Goal: Communication & Community: Answer question/provide support

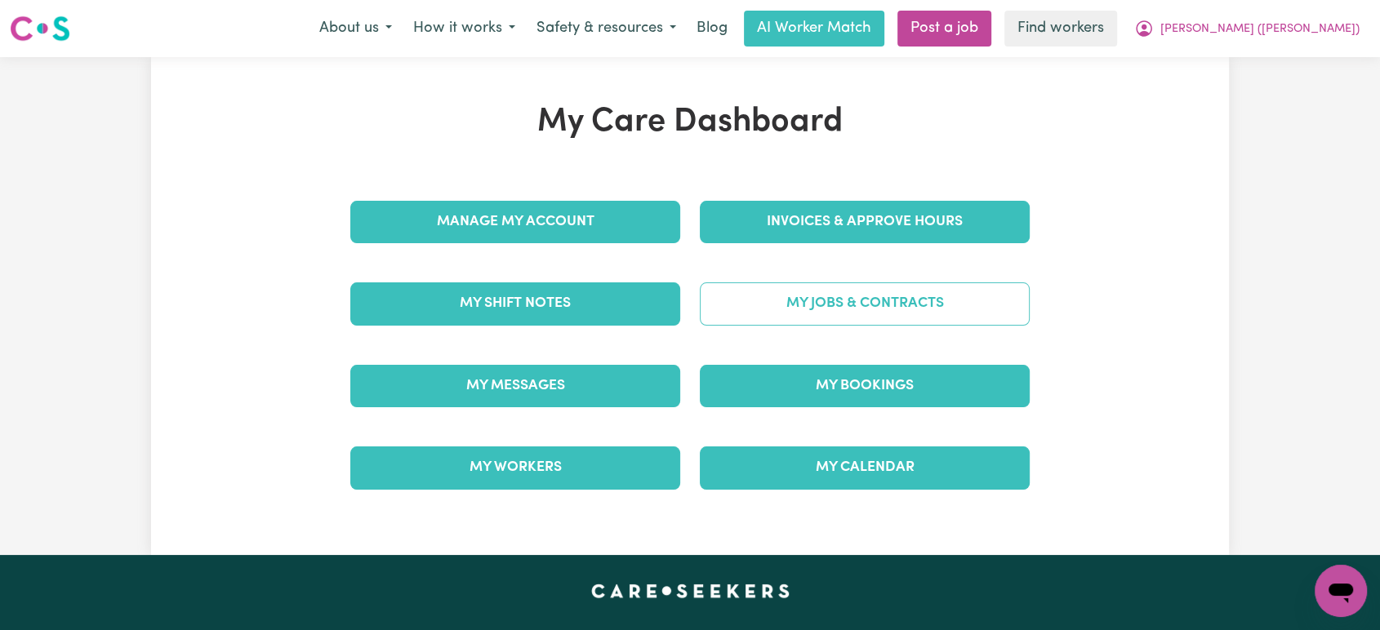
click at [760, 287] on link "My Jobs & Contracts" at bounding box center [865, 304] width 330 height 42
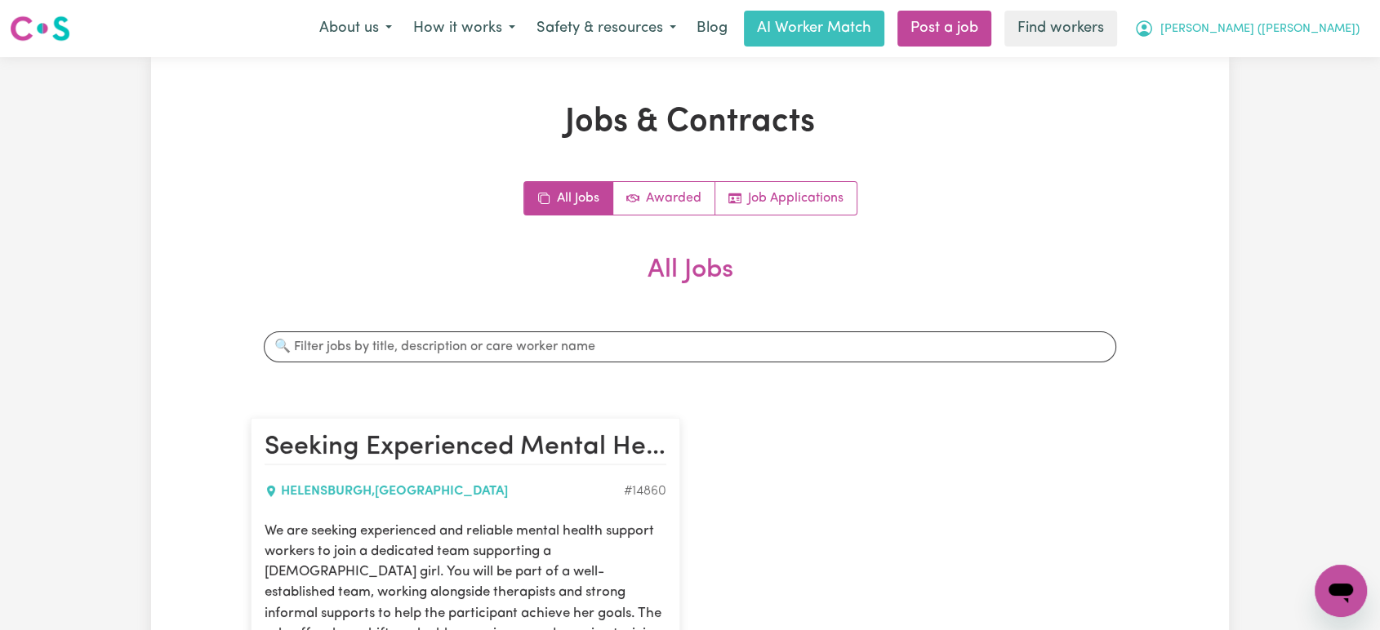
click at [1304, 21] on span "[PERSON_NAME] ([PERSON_NAME])" at bounding box center [1259, 29] width 199 height 18
click at [1287, 58] on link "My Dashboard" at bounding box center [1304, 63] width 129 height 31
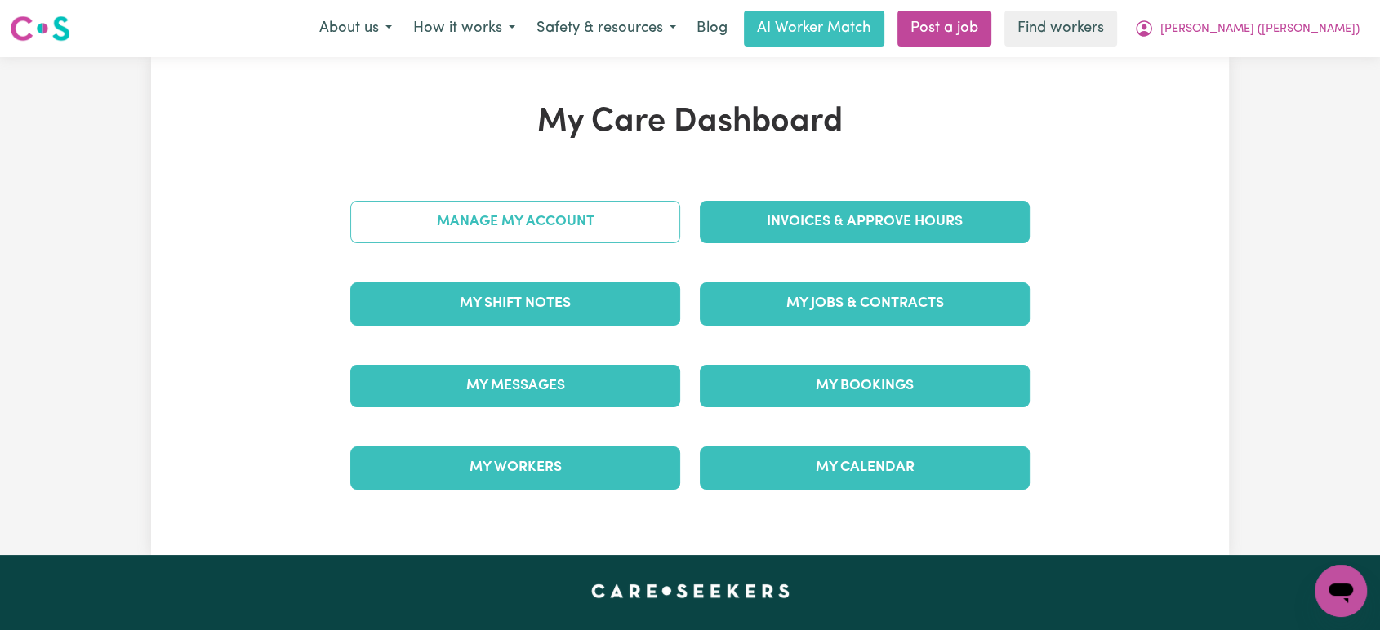
click at [618, 214] on link "Manage My Account" at bounding box center [515, 222] width 330 height 42
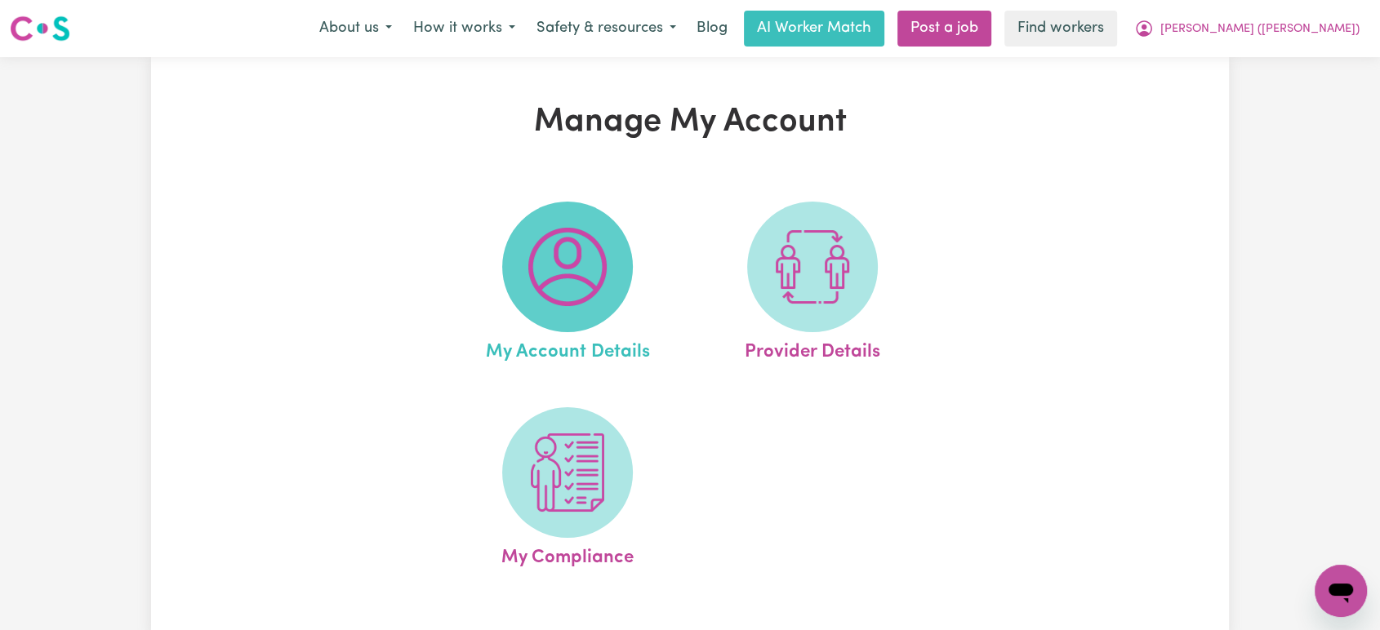
click at [570, 267] on img at bounding box center [567, 267] width 78 height 78
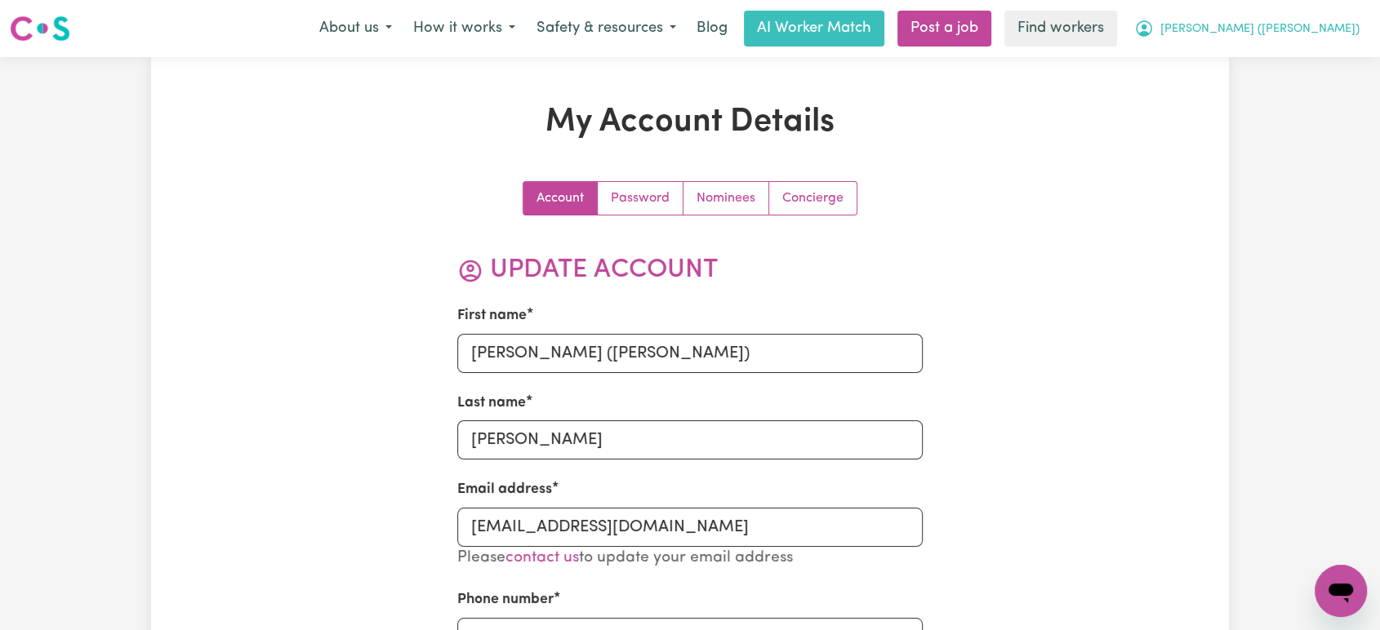
click at [1287, 25] on span "[PERSON_NAME] ([PERSON_NAME])" at bounding box center [1259, 29] width 199 height 18
click at [1282, 60] on link "My Dashboard" at bounding box center [1304, 63] width 129 height 31
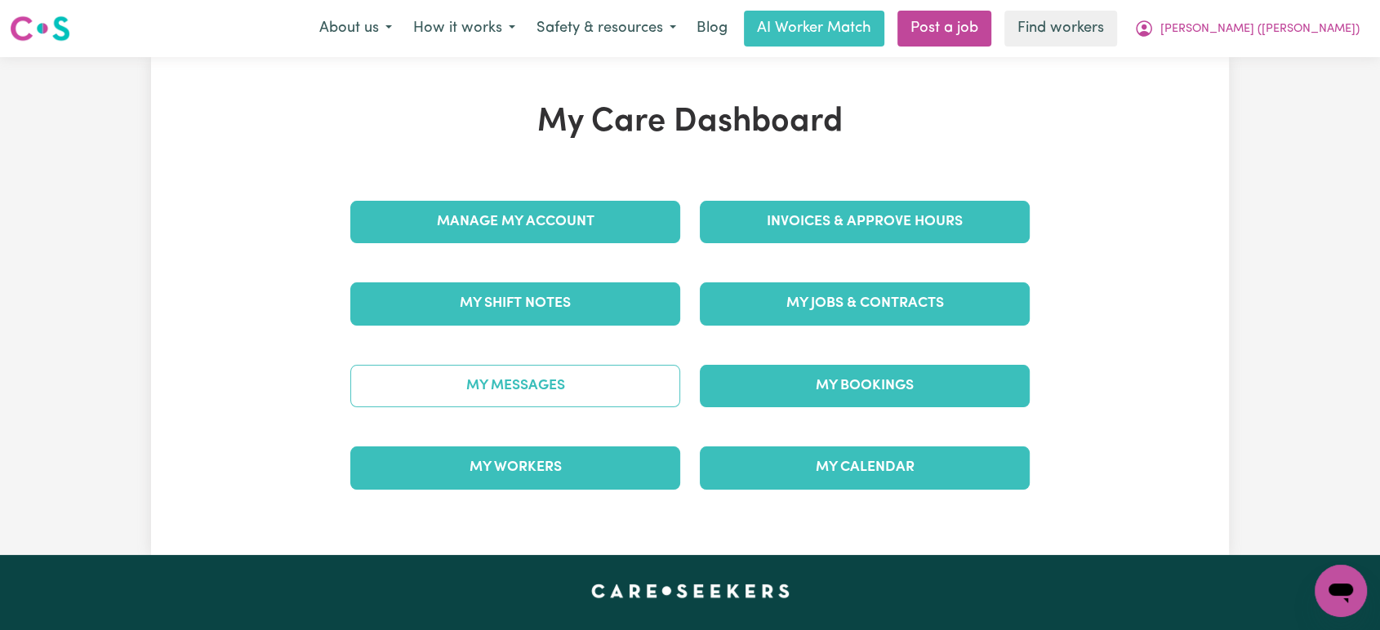
click at [620, 385] on link "My Messages" at bounding box center [515, 386] width 330 height 42
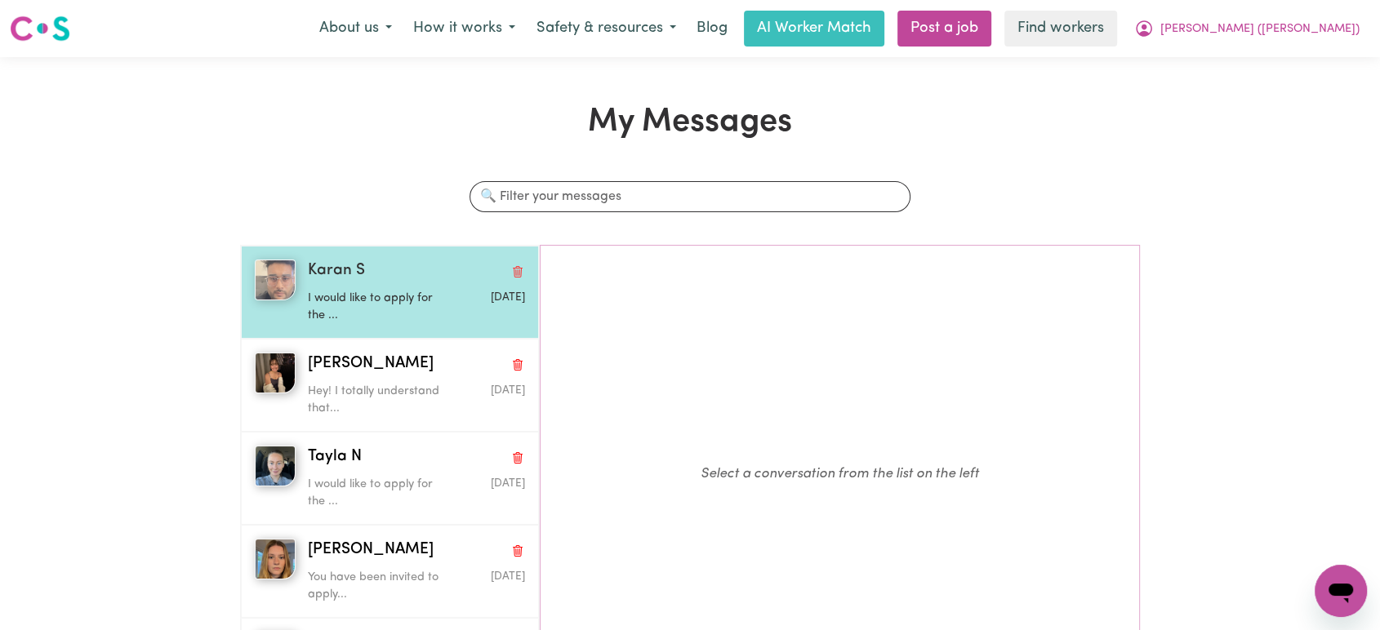
click at [442, 317] on p "I would like to apply for the ..." at bounding box center [380, 307] width 145 height 35
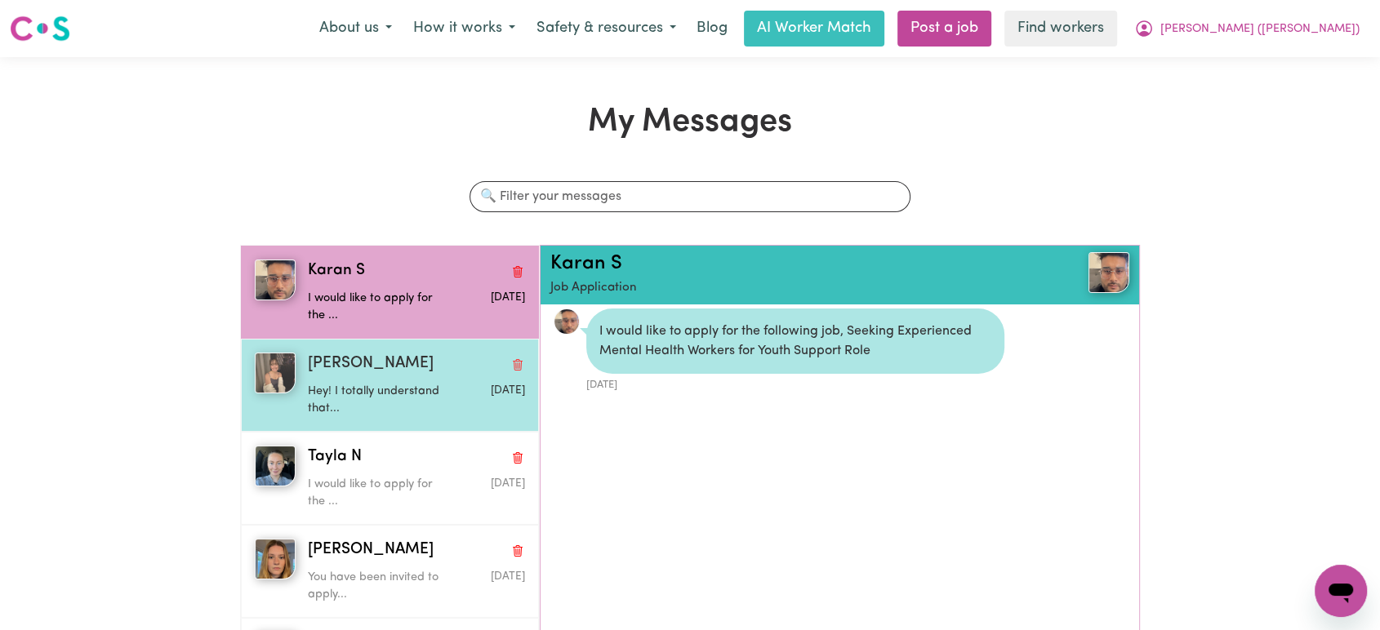
click at [440, 400] on p "Hey! I totally understand that..." at bounding box center [380, 400] width 145 height 35
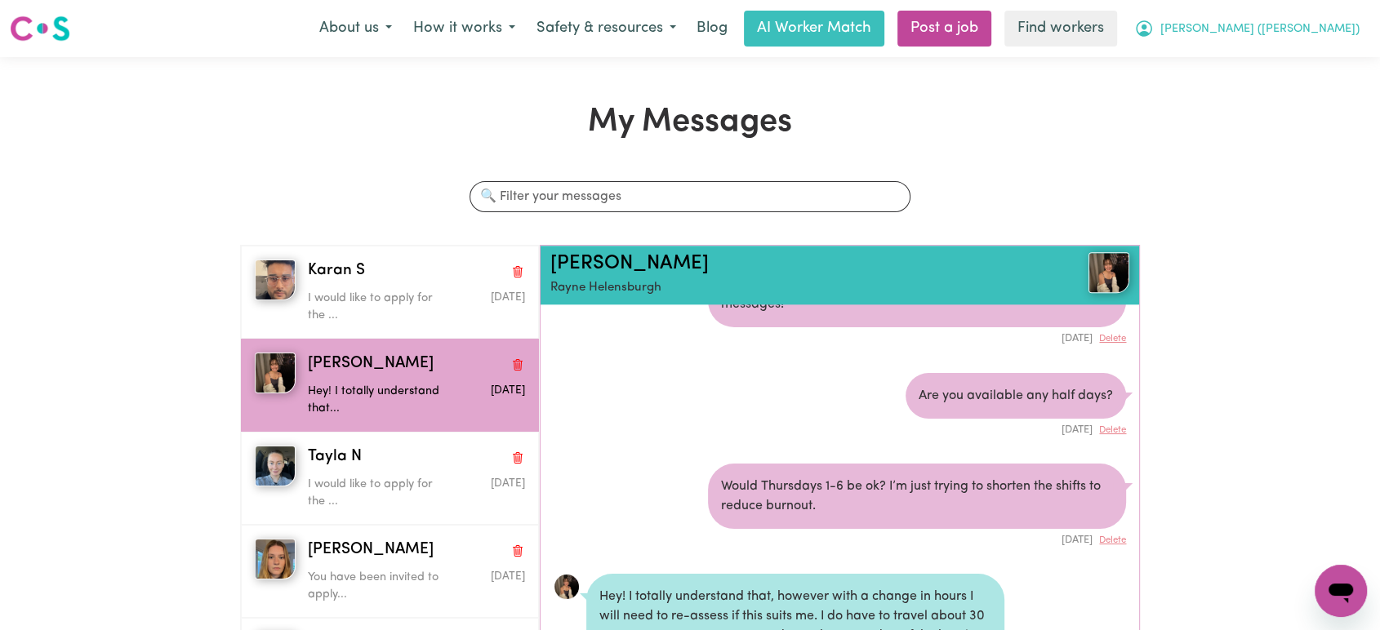
click at [1347, 32] on span "[PERSON_NAME] ([PERSON_NAME])" at bounding box center [1259, 29] width 199 height 18
click at [1311, 90] on link "Logout" at bounding box center [1304, 93] width 129 height 31
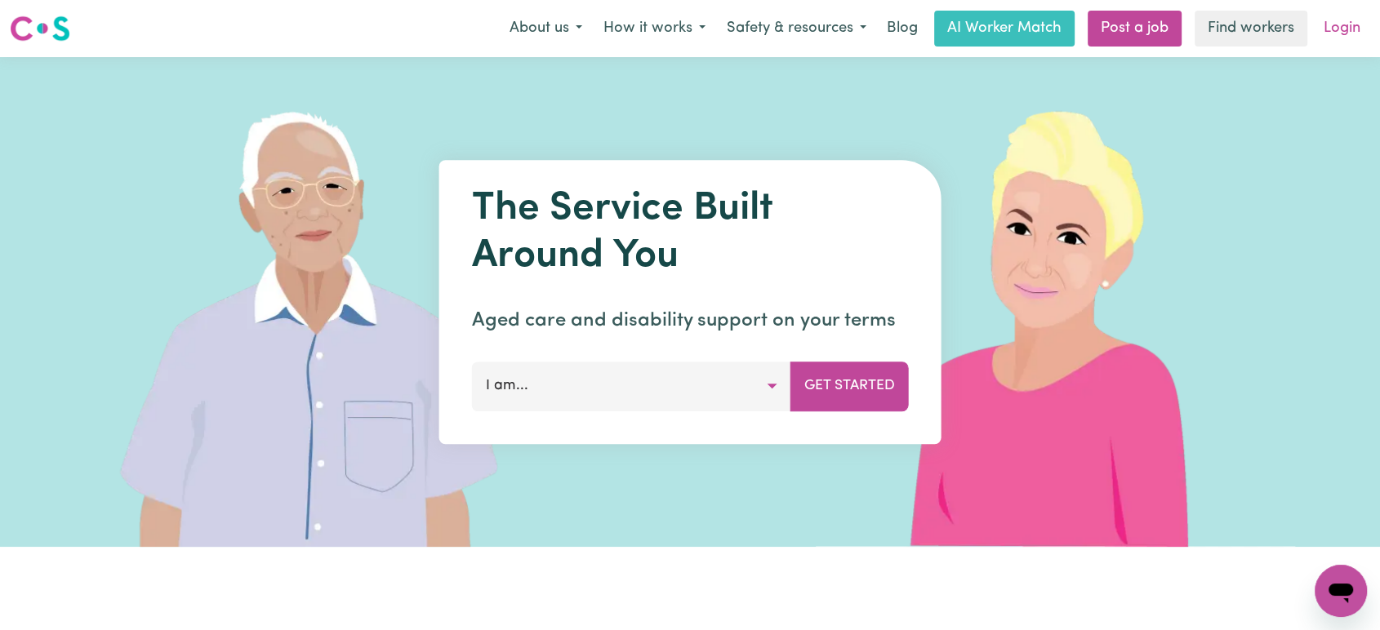
click at [1339, 30] on link "Login" at bounding box center [1342, 29] width 56 height 36
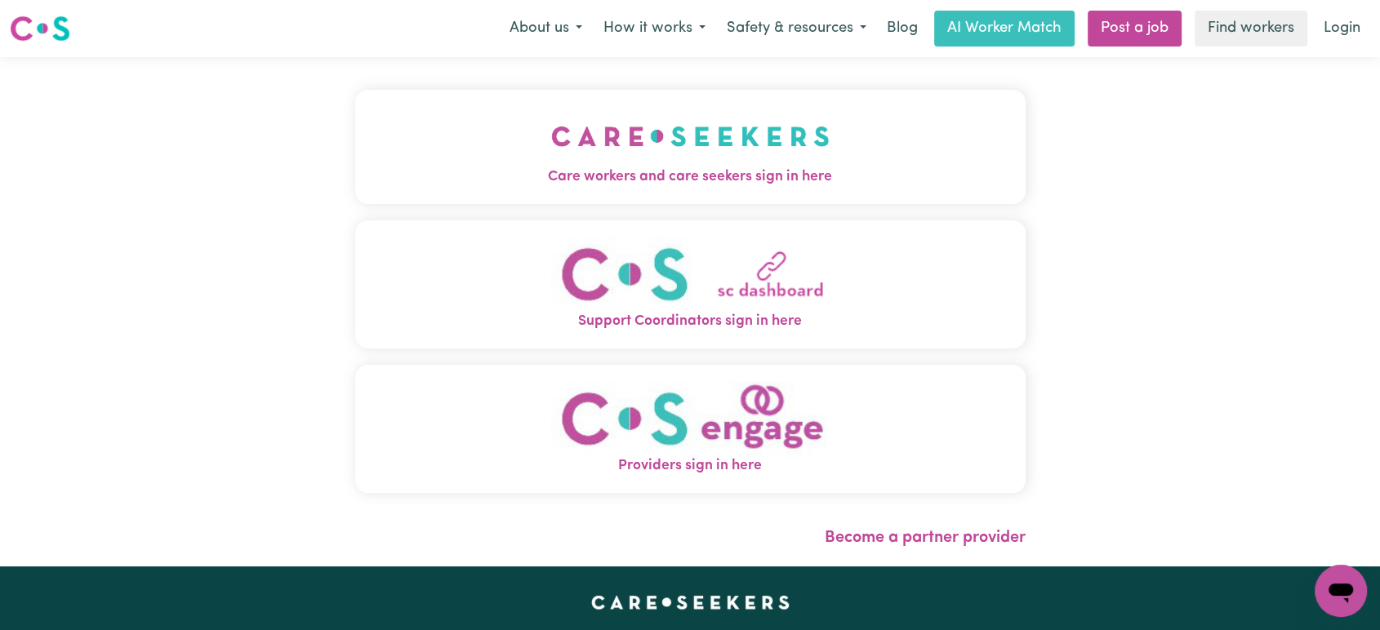
click at [693, 168] on span "Care workers and care seekers sign in here" at bounding box center [690, 177] width 670 height 21
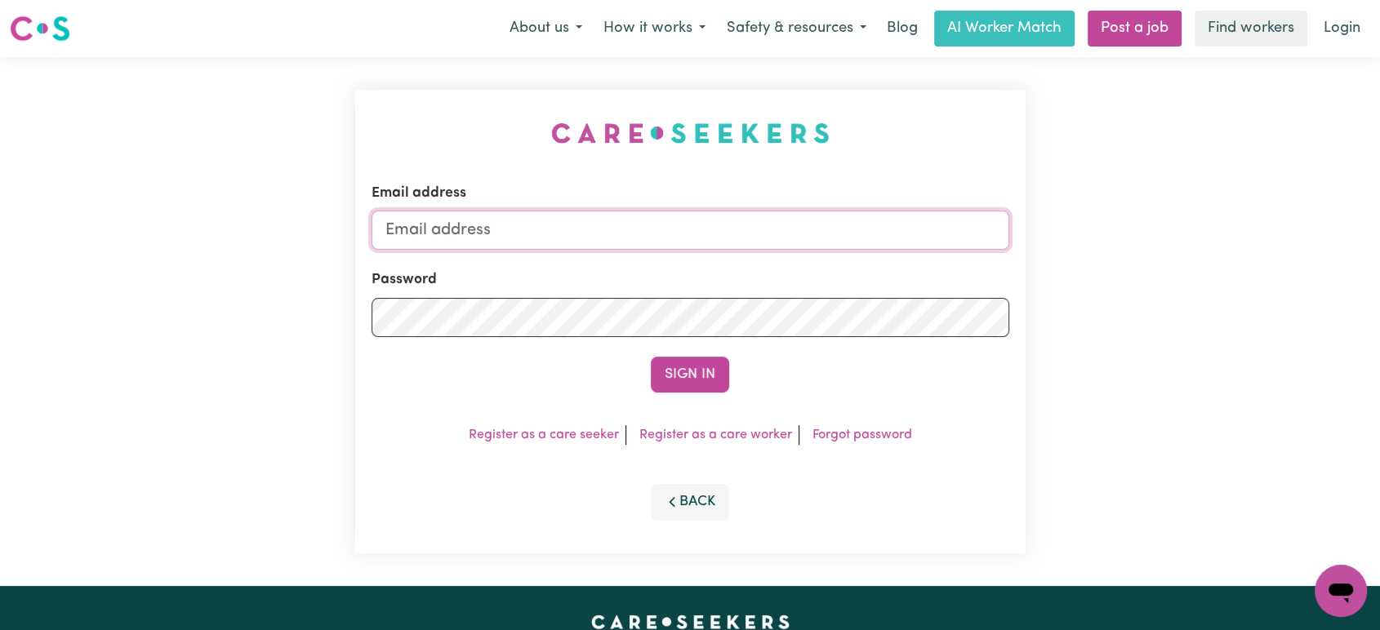
type input "[PERSON_NAME][EMAIL_ADDRESS][DOMAIN_NAME]"
click at [712, 345] on form "Email address [PERSON_NAME][EMAIL_ADDRESS][DOMAIN_NAME] Password Sign In" at bounding box center [691, 288] width 638 height 210
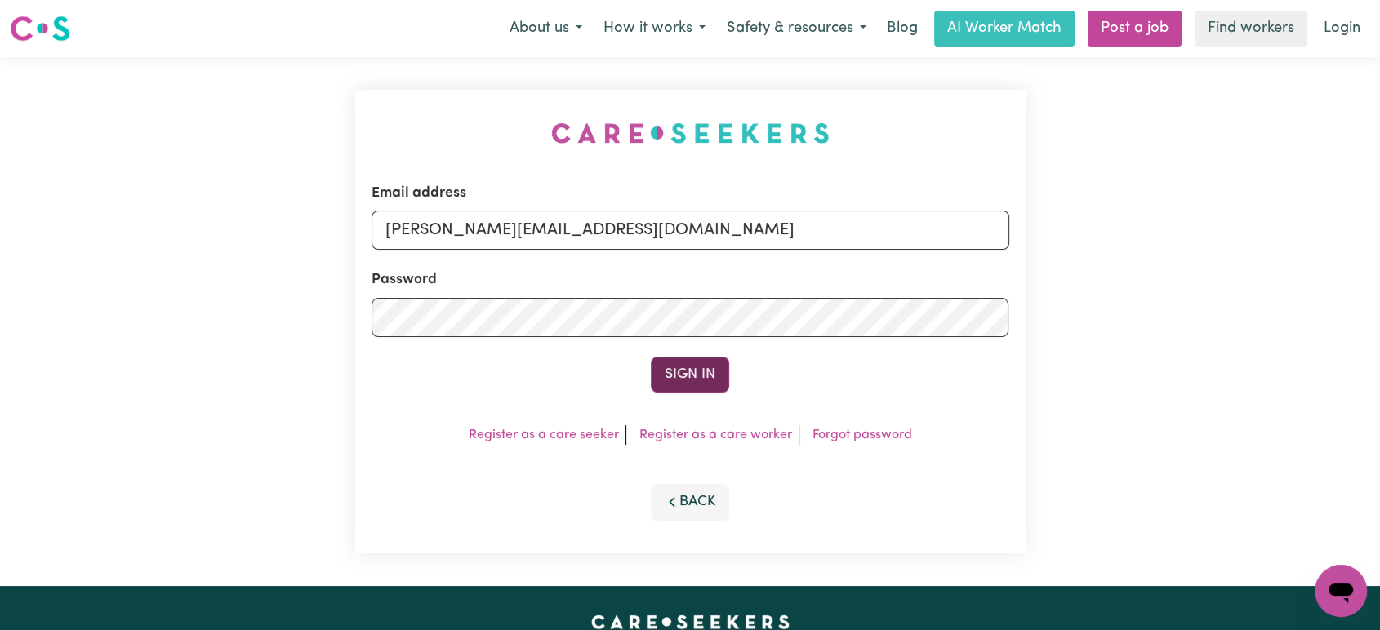
click at [692, 376] on button "Sign In" at bounding box center [690, 375] width 78 height 36
